Goal: Task Accomplishment & Management: Use online tool/utility

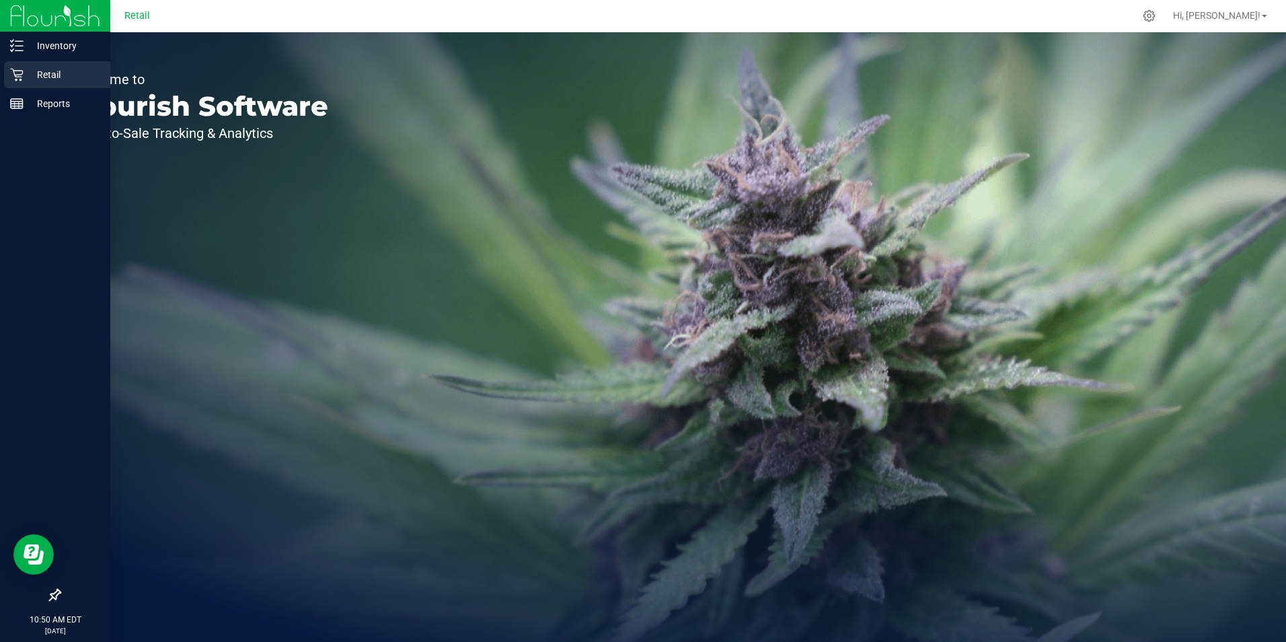
click at [20, 73] on icon at bounding box center [16, 74] width 13 height 13
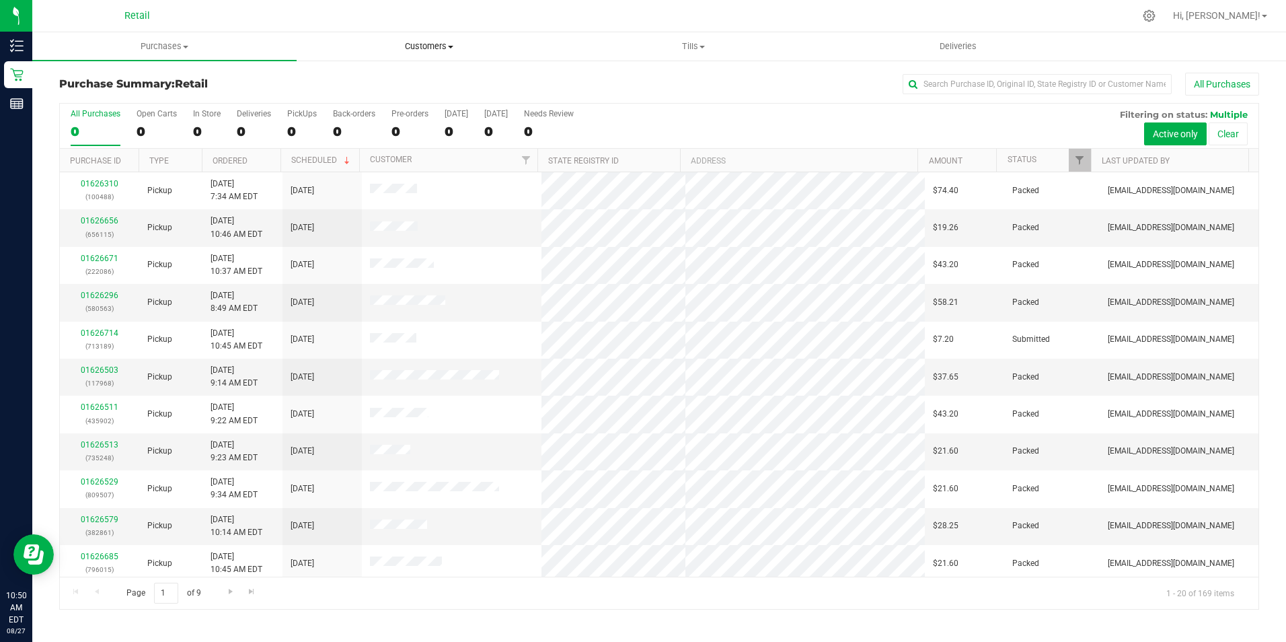
click at [410, 37] on uib-tab-heading "Customers All customers Add a new customer All physicians" at bounding box center [428, 46] width 263 height 27
click at [375, 88] on li "All customers" at bounding box center [429, 81] width 264 height 16
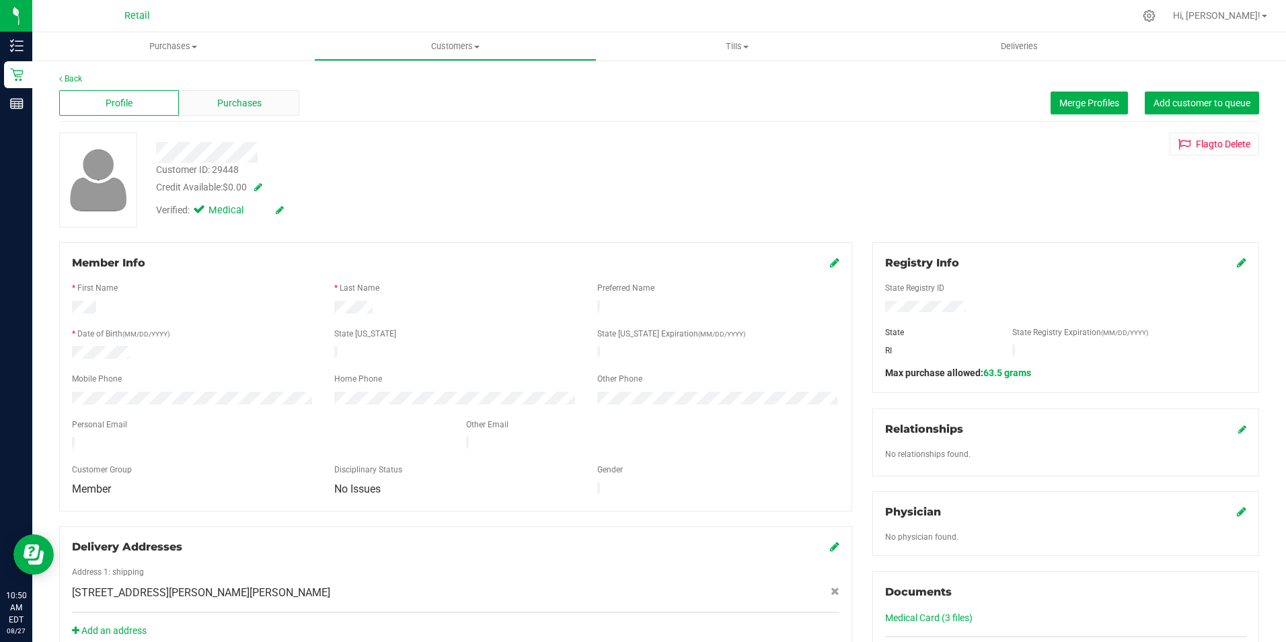
click at [256, 108] on span "Purchases" at bounding box center [239, 103] width 44 height 14
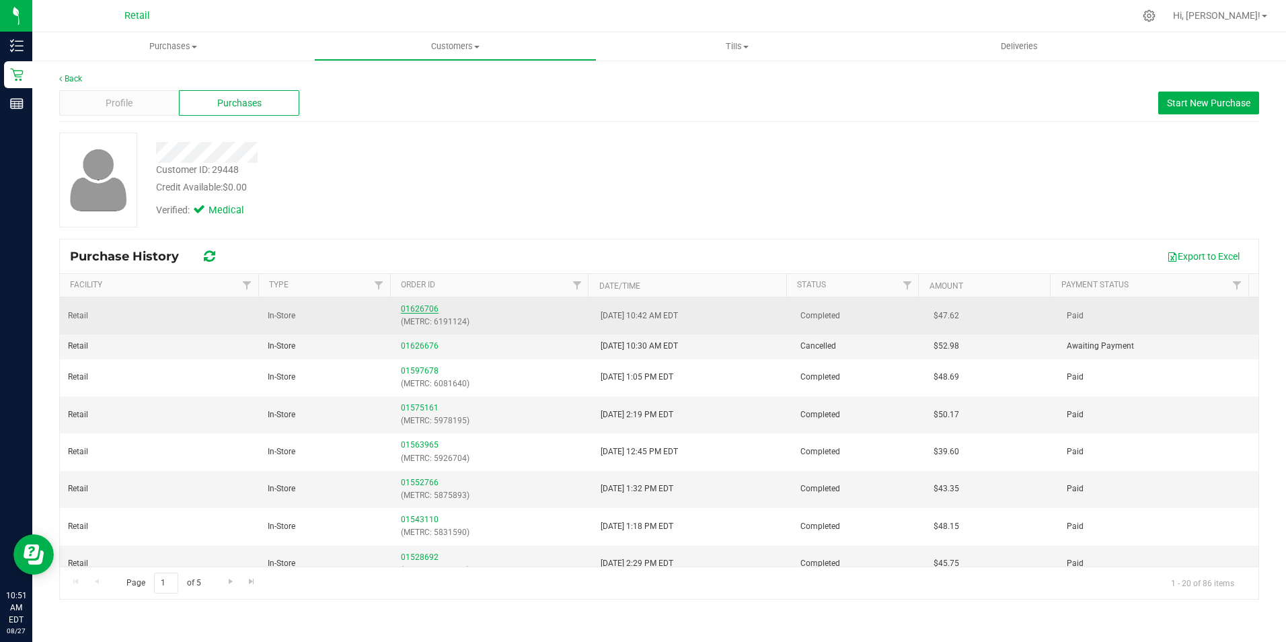
click at [411, 307] on link "01626706" at bounding box center [420, 308] width 38 height 9
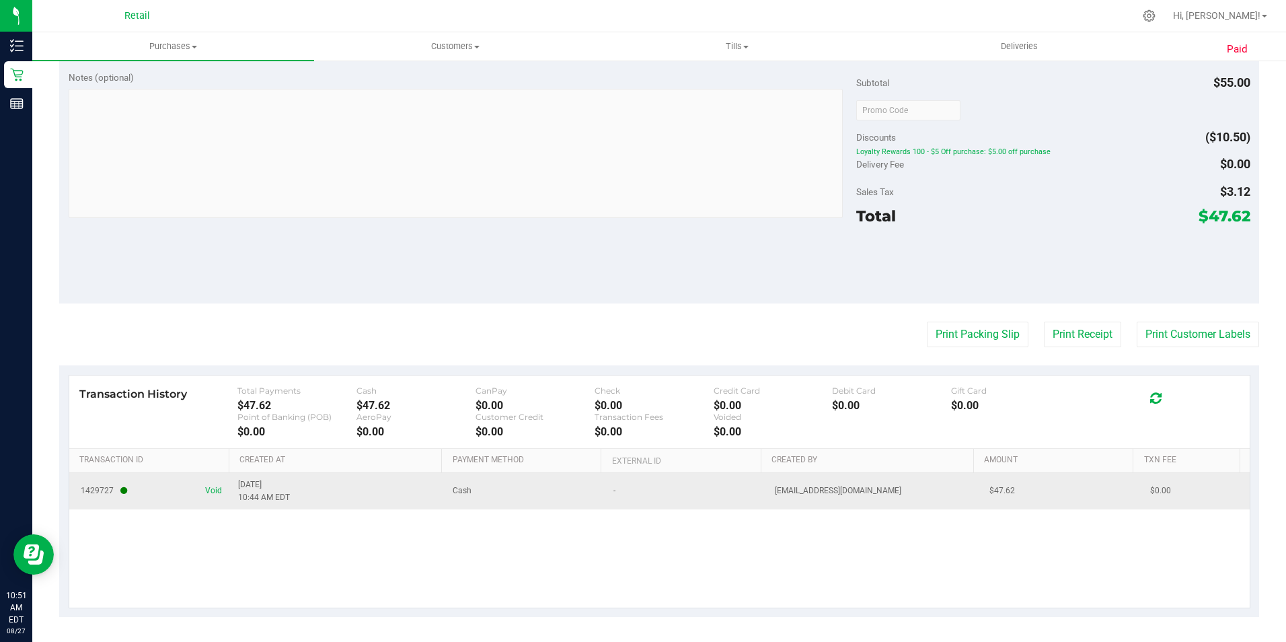
scroll to position [602, 0]
click at [213, 488] on span "Void" at bounding box center [213, 488] width 17 height 13
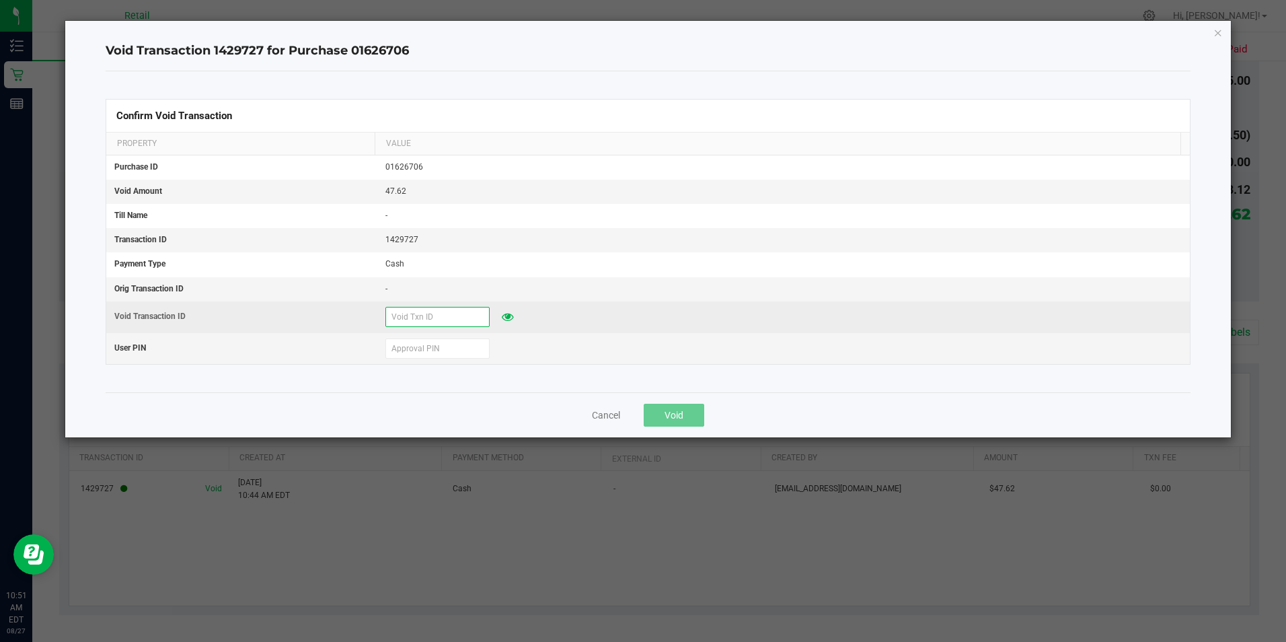
click at [435, 316] on input "text" at bounding box center [437, 317] width 104 height 20
type input "69*4631"
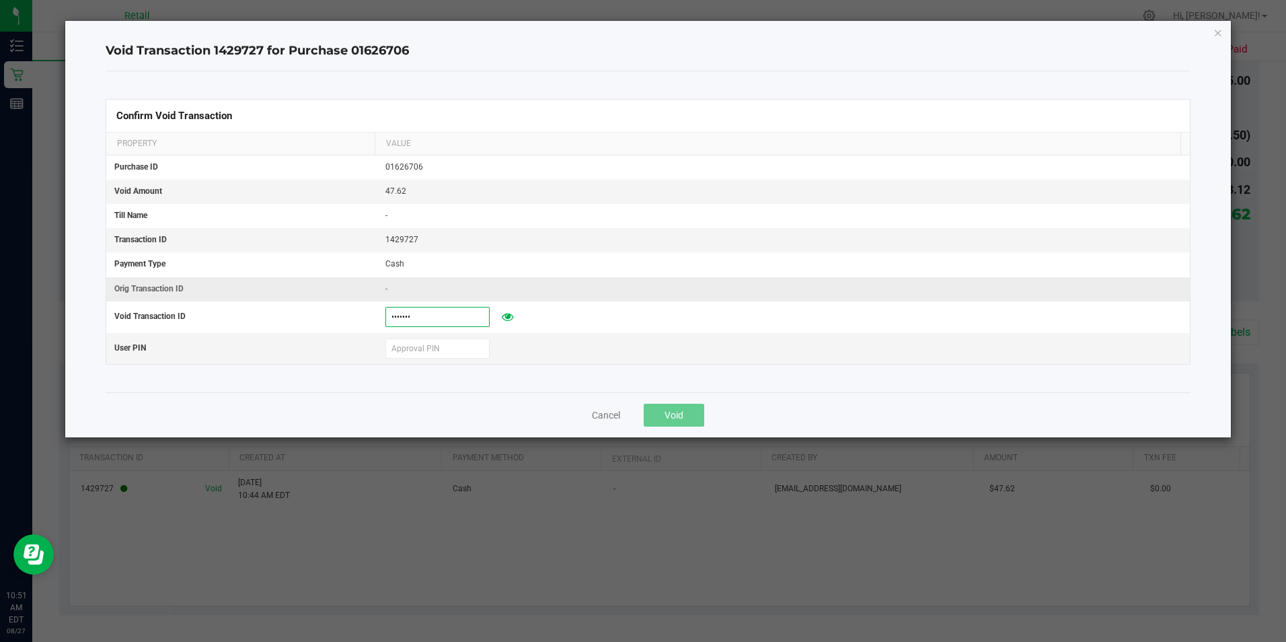
drag, startPoint x: 429, startPoint y: 316, endPoint x: 205, endPoint y: 293, distance: 225.9
click at [205, 293] on tbody "Purchase ID 01626706 Void Amount 47.62 Till Name - Transaction ID 1429727 Payme…" at bounding box center [647, 259] width 1083 height 209
type input "08272025"
click at [414, 343] on input "text" at bounding box center [437, 348] width 104 height 20
type input "694631"
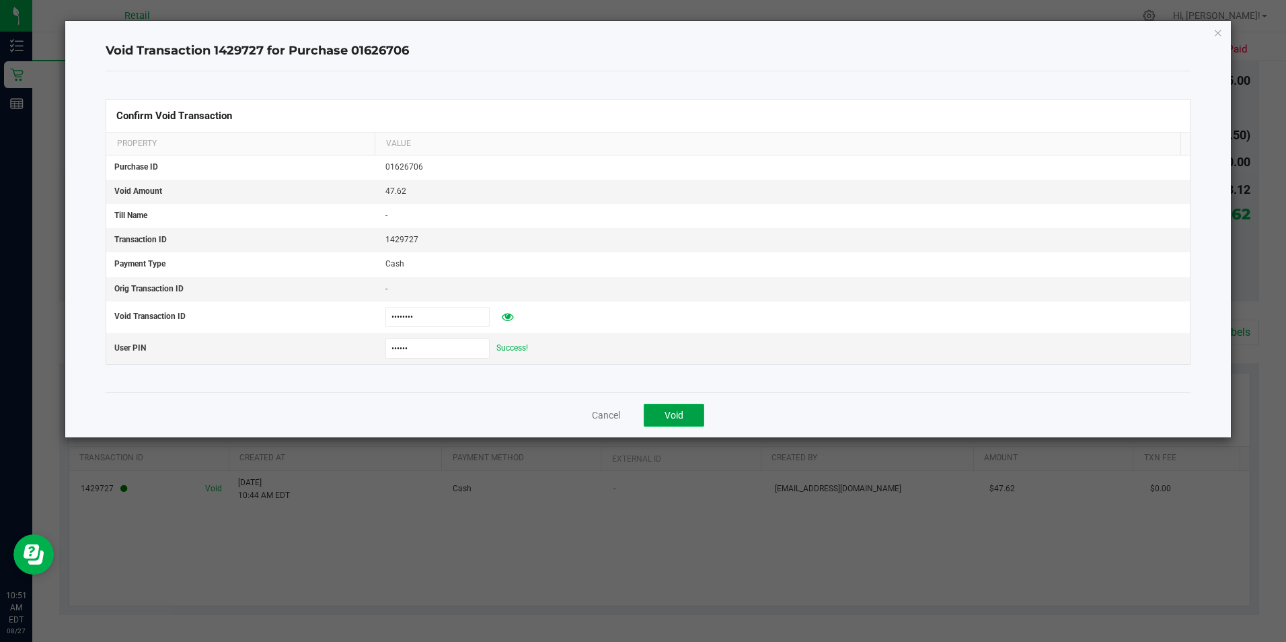
click at [692, 411] on button "Void" at bounding box center [674, 415] width 61 height 23
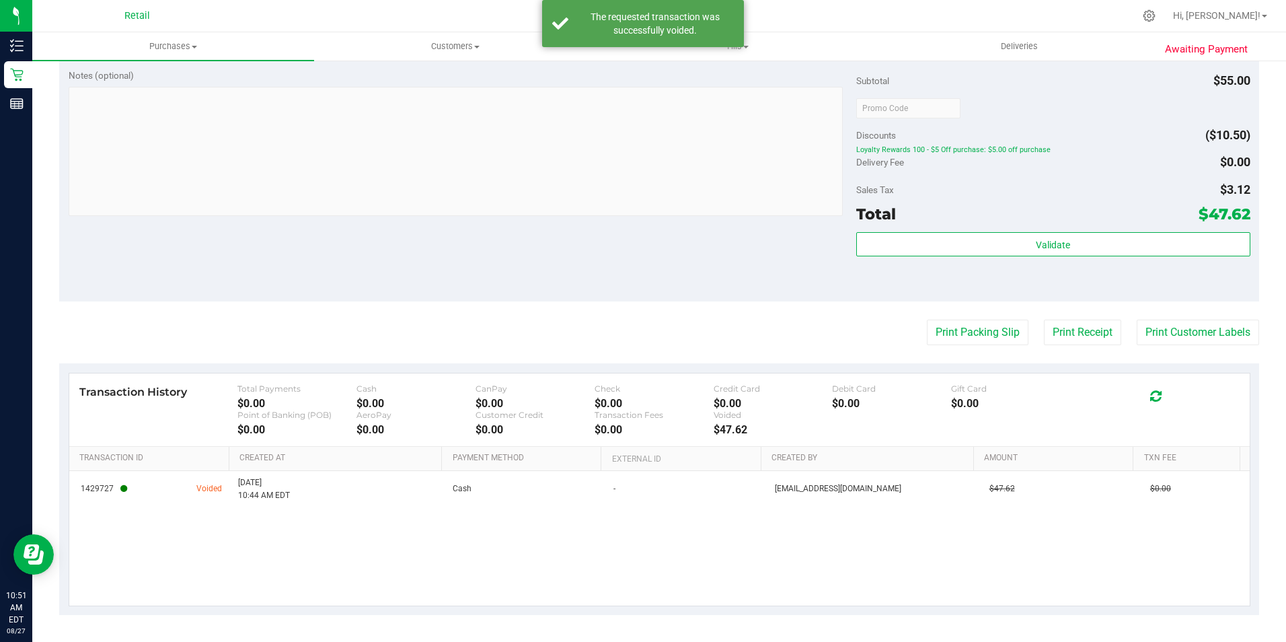
scroll to position [570, 0]
